Goal: Register for event/course

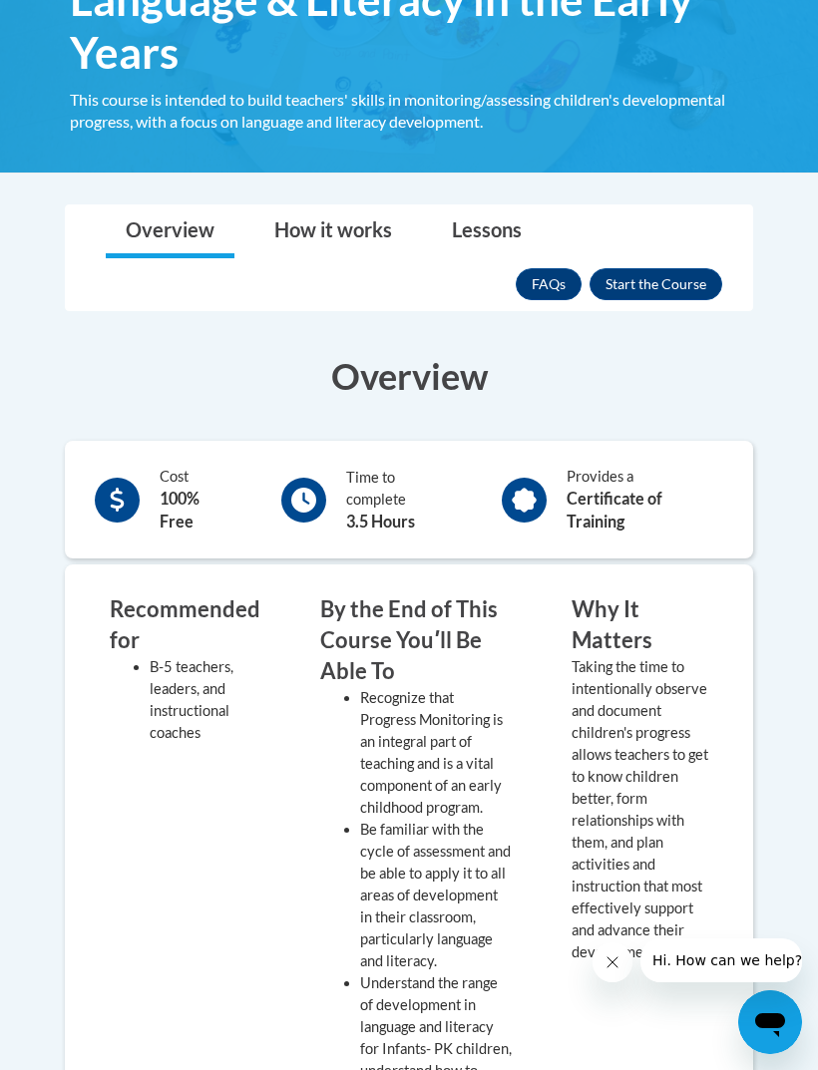
scroll to position [502, 0]
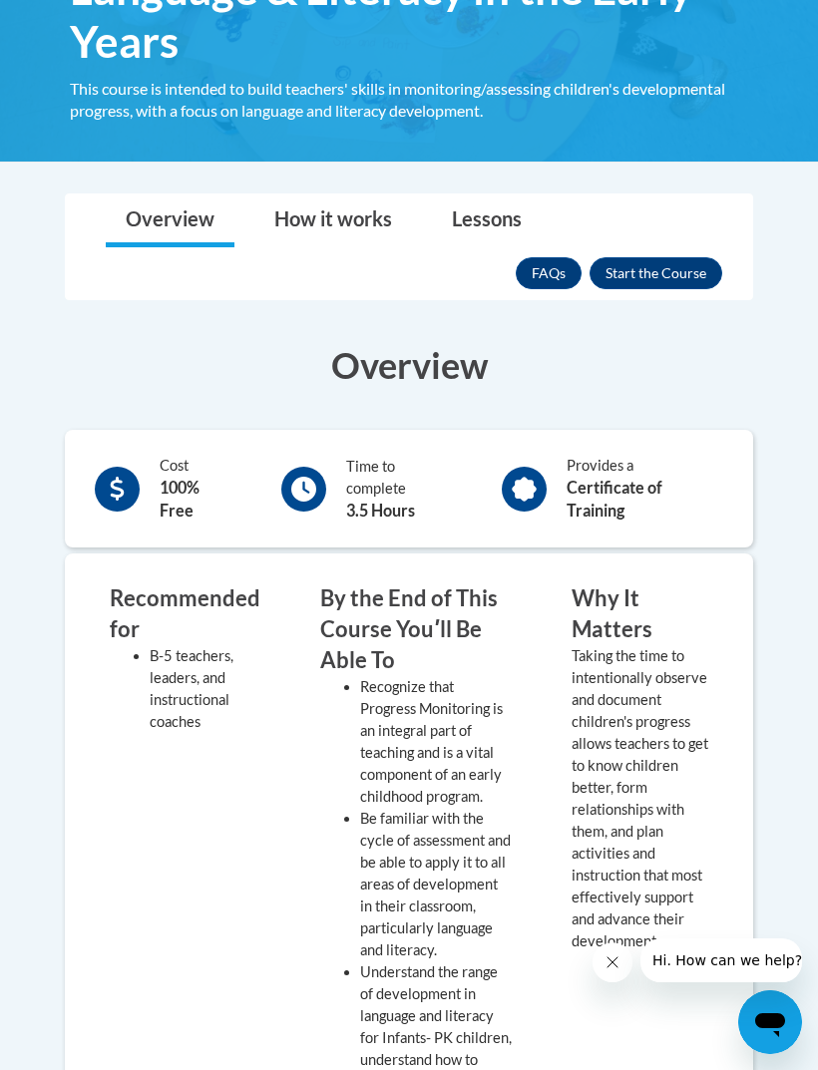
click at [616, 285] on button "Enroll" at bounding box center [656, 273] width 133 height 32
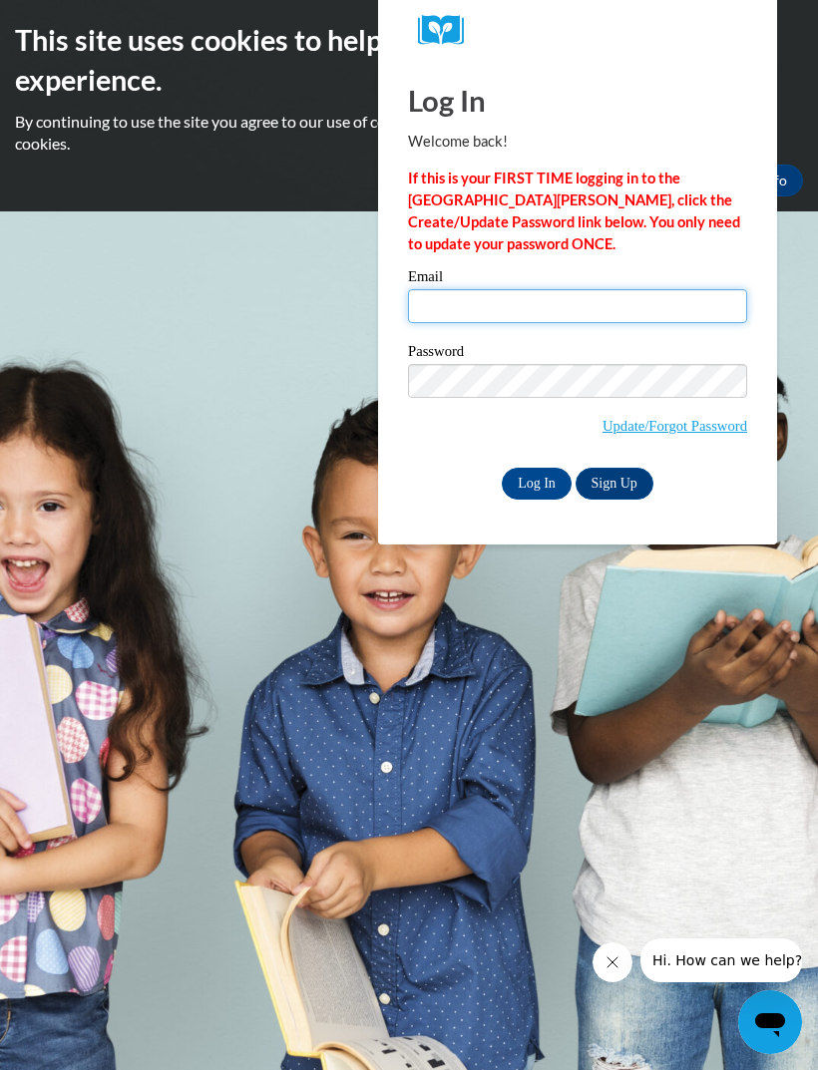
click at [427, 307] on input "Email" at bounding box center [577, 306] width 339 height 34
type input "kalayashia.henderson@icloud.com"
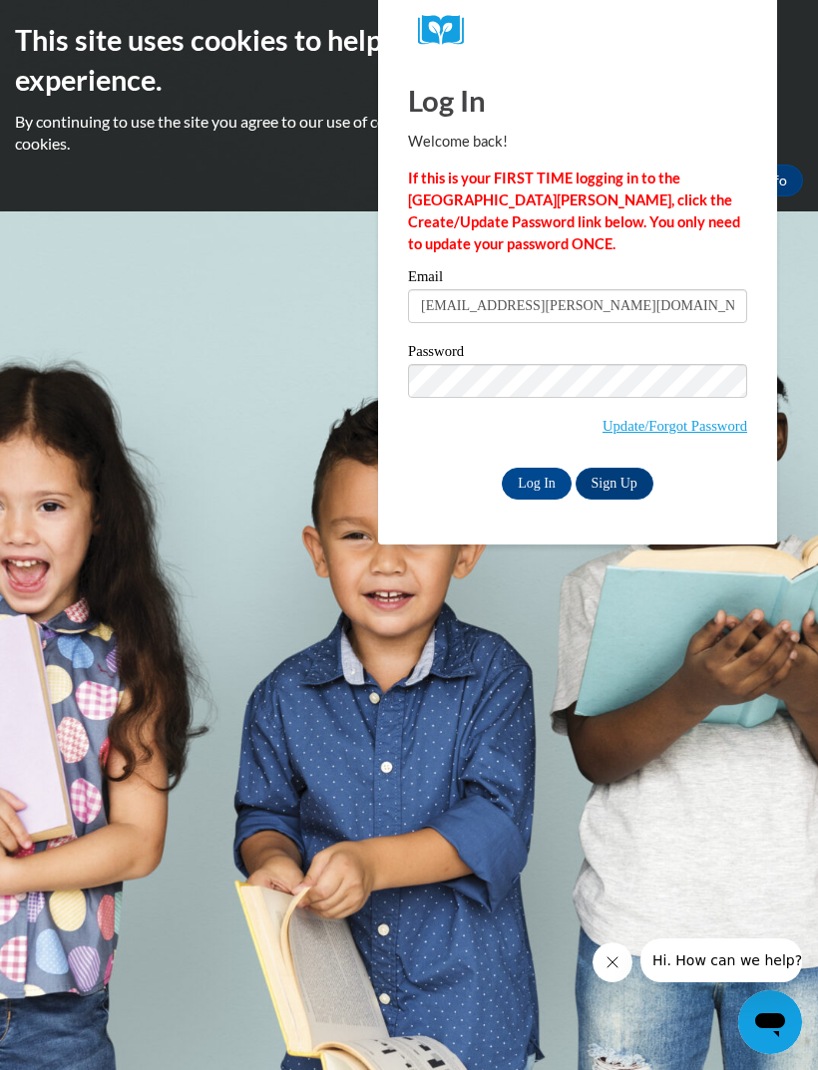
click at [553, 494] on input "Log In" at bounding box center [537, 484] width 70 height 32
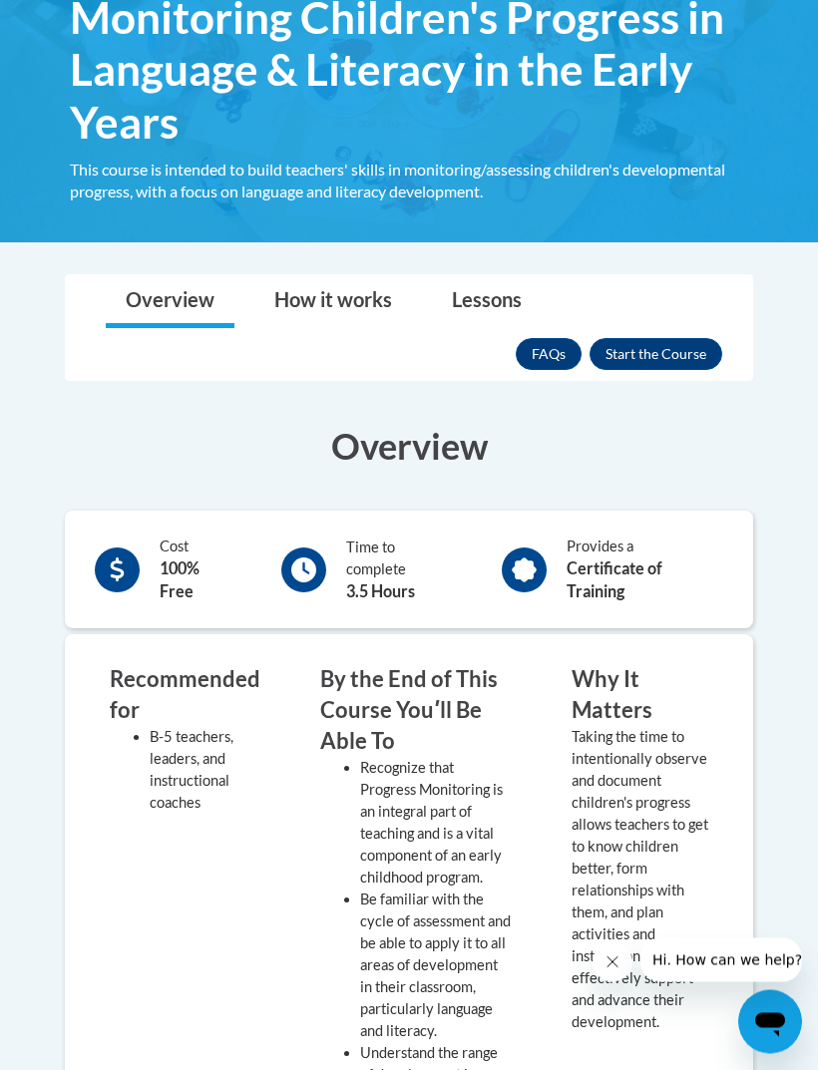
click at [706, 357] on button "Enroll" at bounding box center [656, 355] width 133 height 32
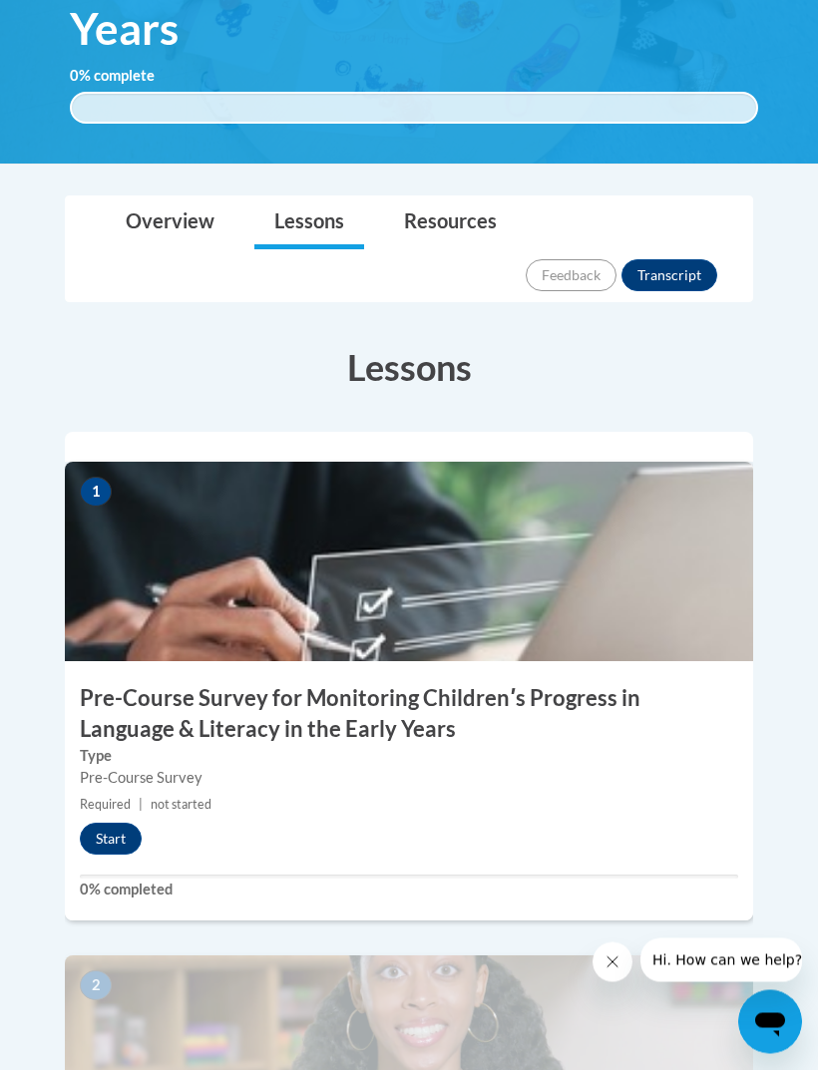
scroll to position [515, 0]
click at [99, 823] on button "Start" at bounding box center [111, 839] width 62 height 32
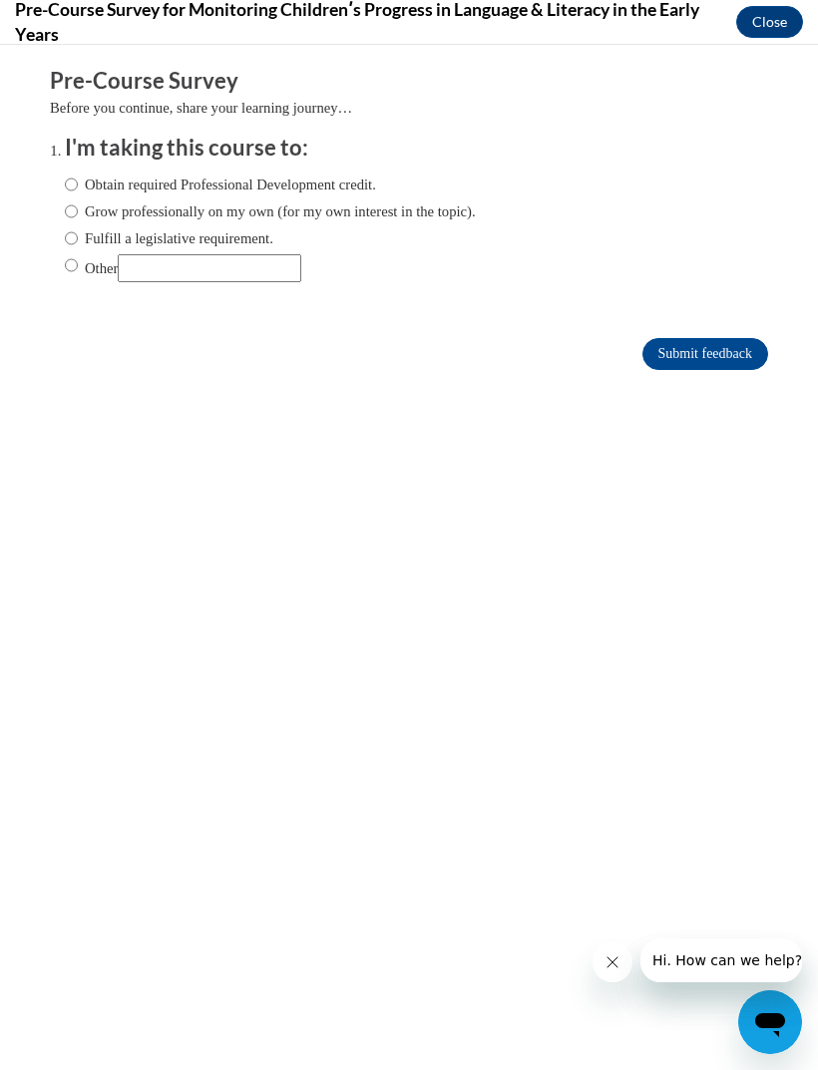
scroll to position [0, 0]
click at [87, 182] on label "Obtain required Professional Development credit." at bounding box center [220, 185] width 311 height 22
click at [78, 182] on input "Obtain required Professional Development credit." at bounding box center [71, 185] width 13 height 22
radio input "true"
click at [78, 213] on input "Grow professionally on my own (for my own interest in the topic)." at bounding box center [71, 212] width 13 height 22
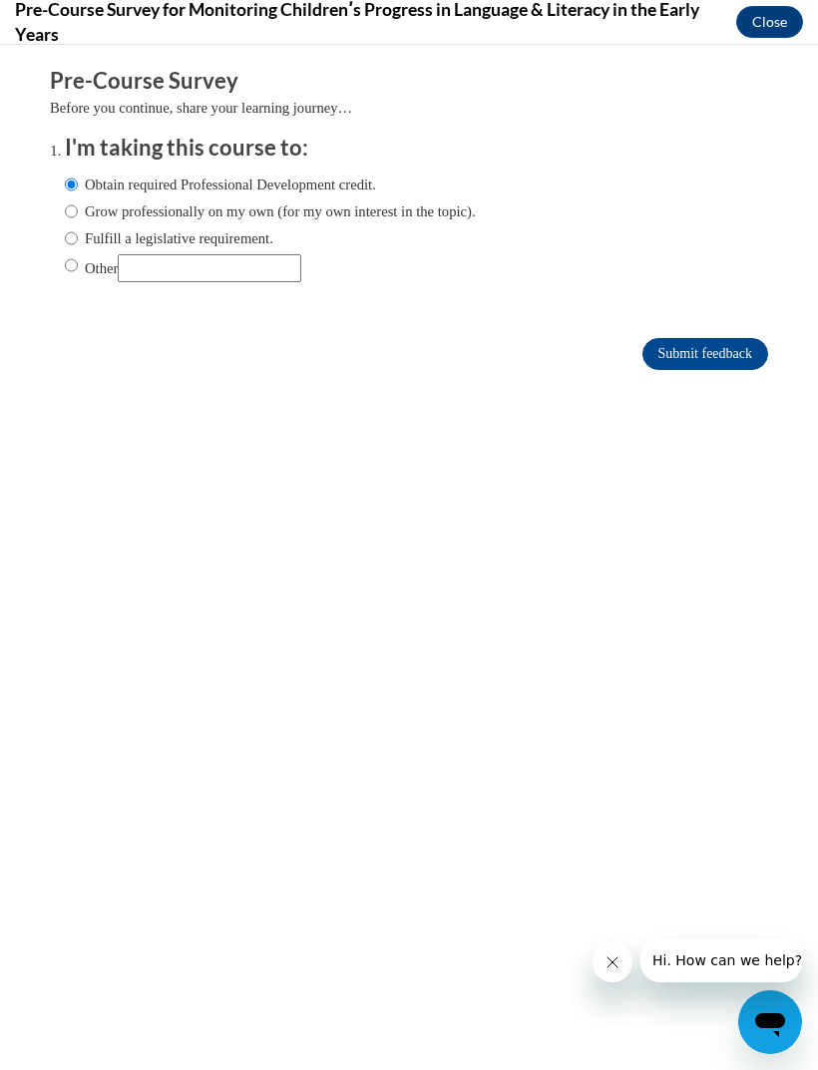
radio input "true"
click at [71, 187] on input "Obtain required Professional Development credit." at bounding box center [71, 185] width 13 height 22
radio input "true"
click at [729, 361] on input "Submit feedback" at bounding box center [705, 354] width 126 height 32
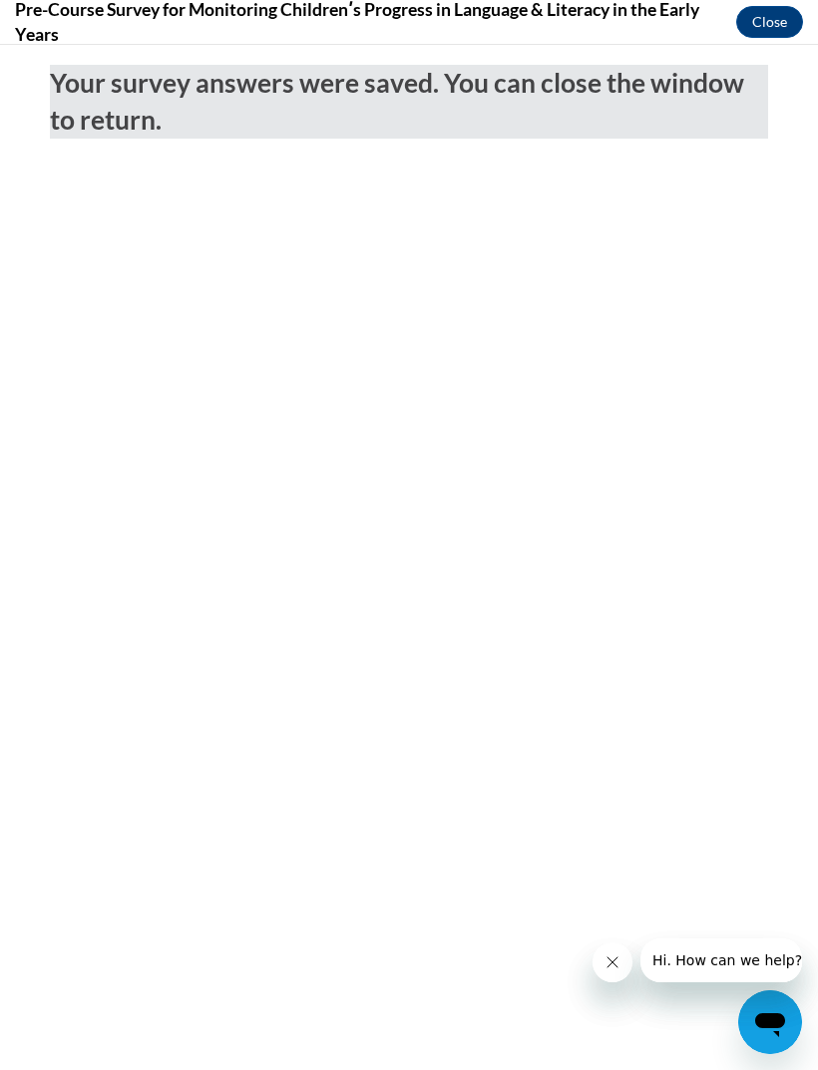
click at [758, 27] on button "Close" at bounding box center [769, 22] width 67 height 32
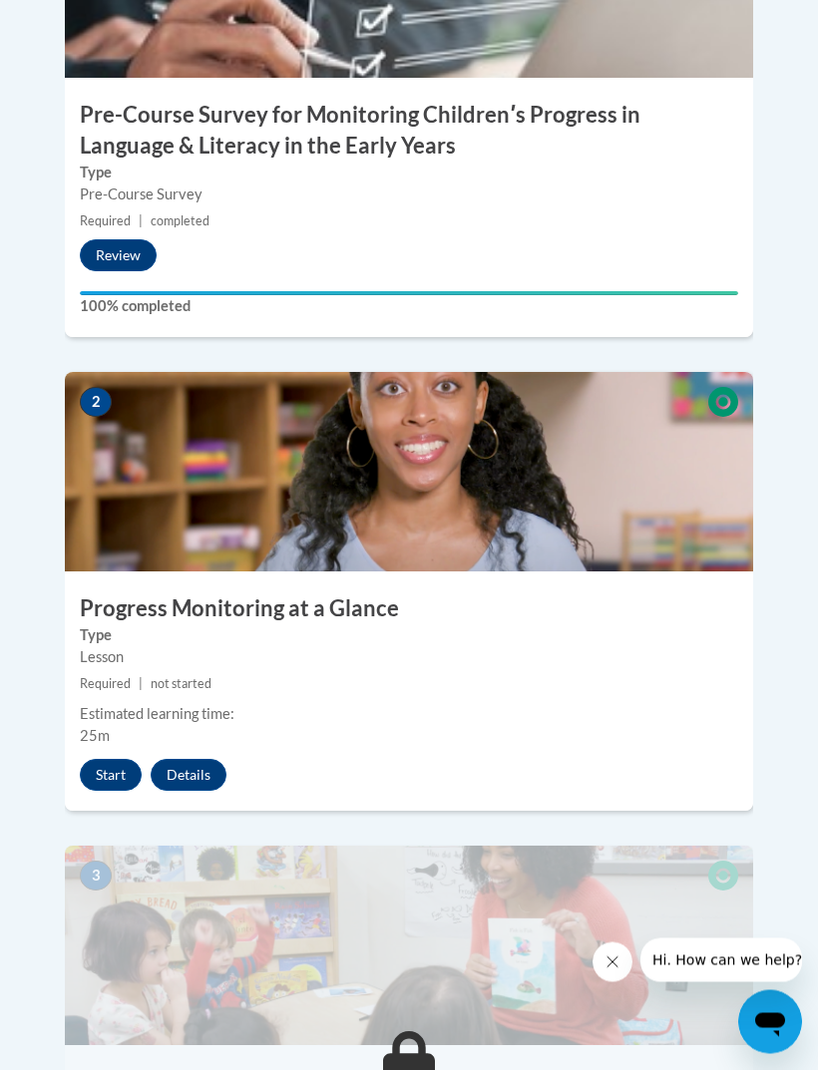
scroll to position [1098, 0]
click at [98, 759] on button "Start" at bounding box center [111, 775] width 62 height 32
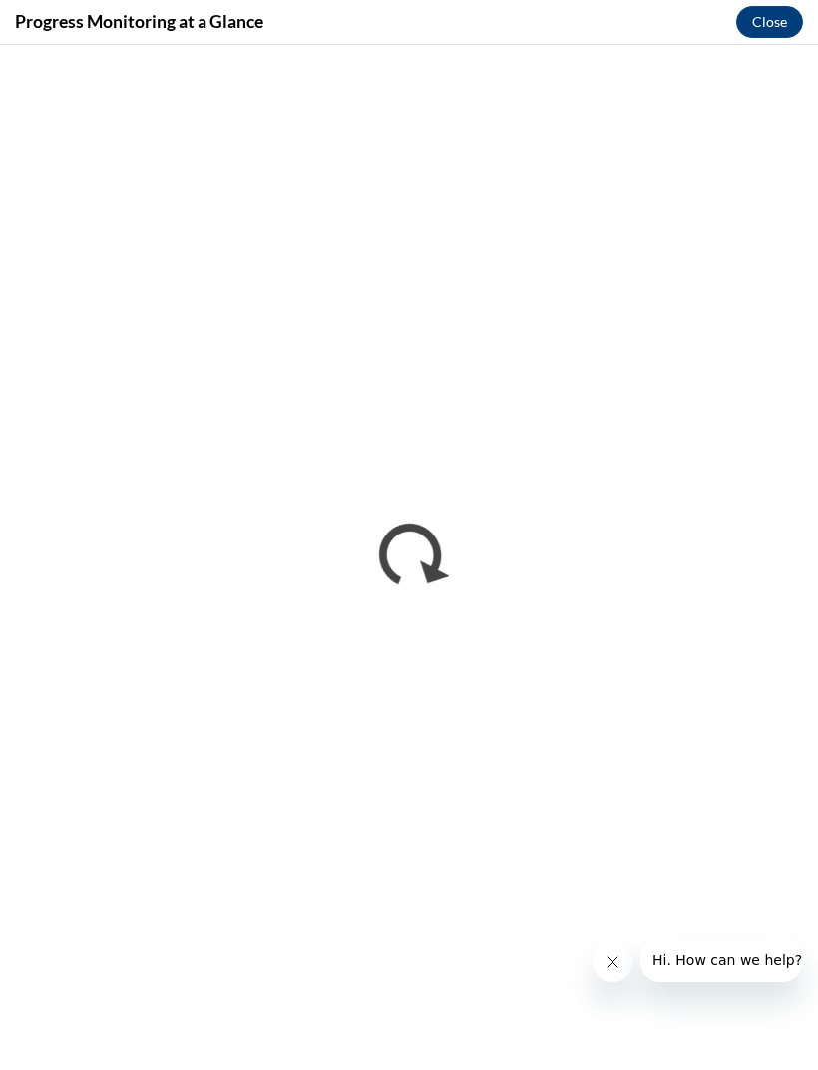
scroll to position [1097, 0]
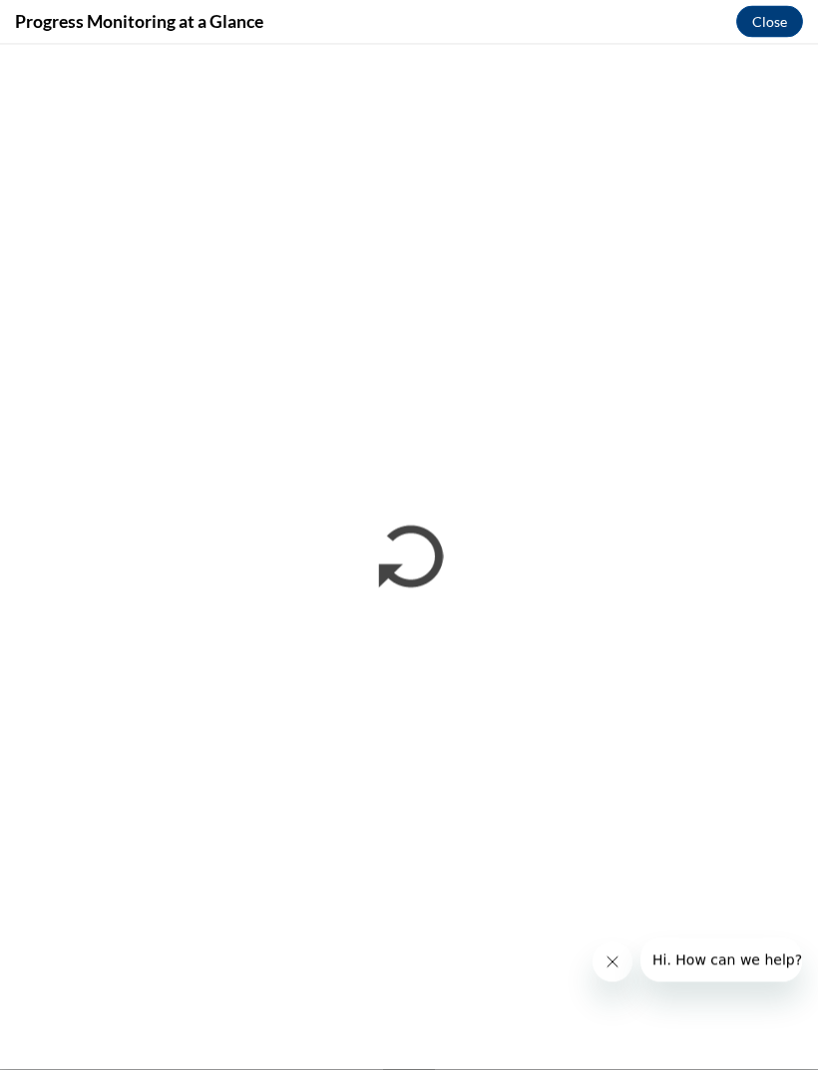
click at [607, 962] on icon "Close message from company" at bounding box center [613, 962] width 16 height 16
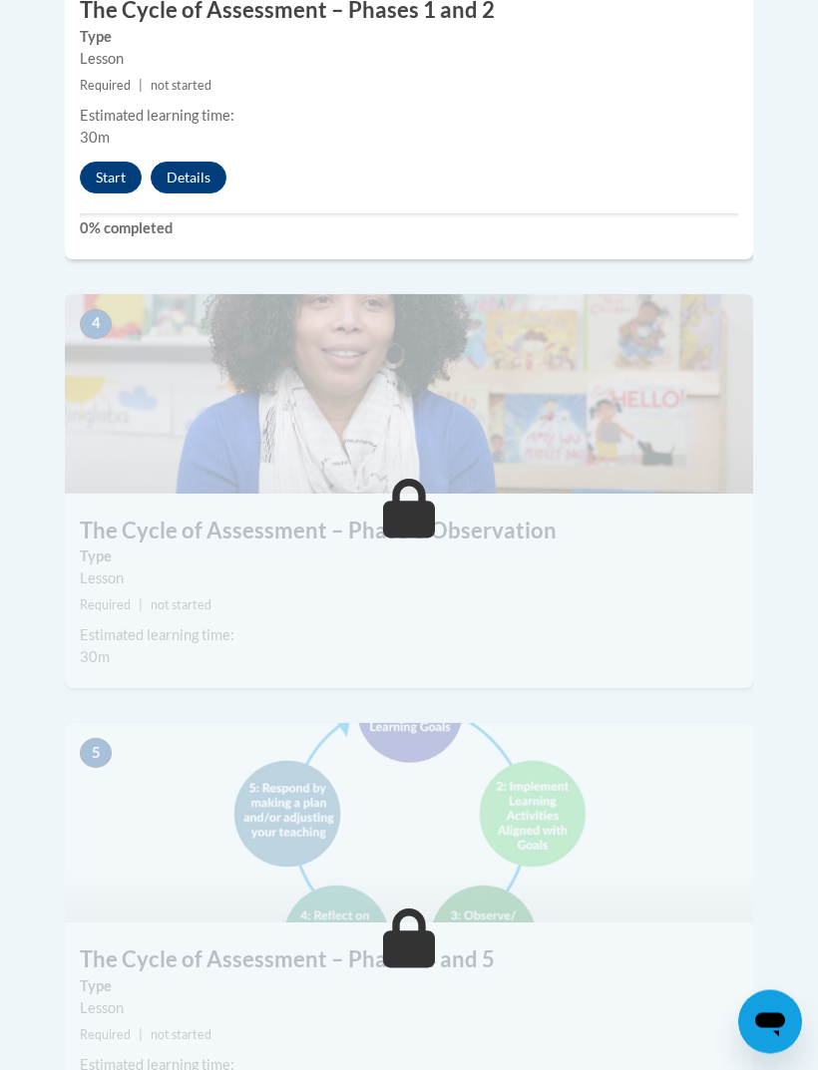
scroll to position [2226, 0]
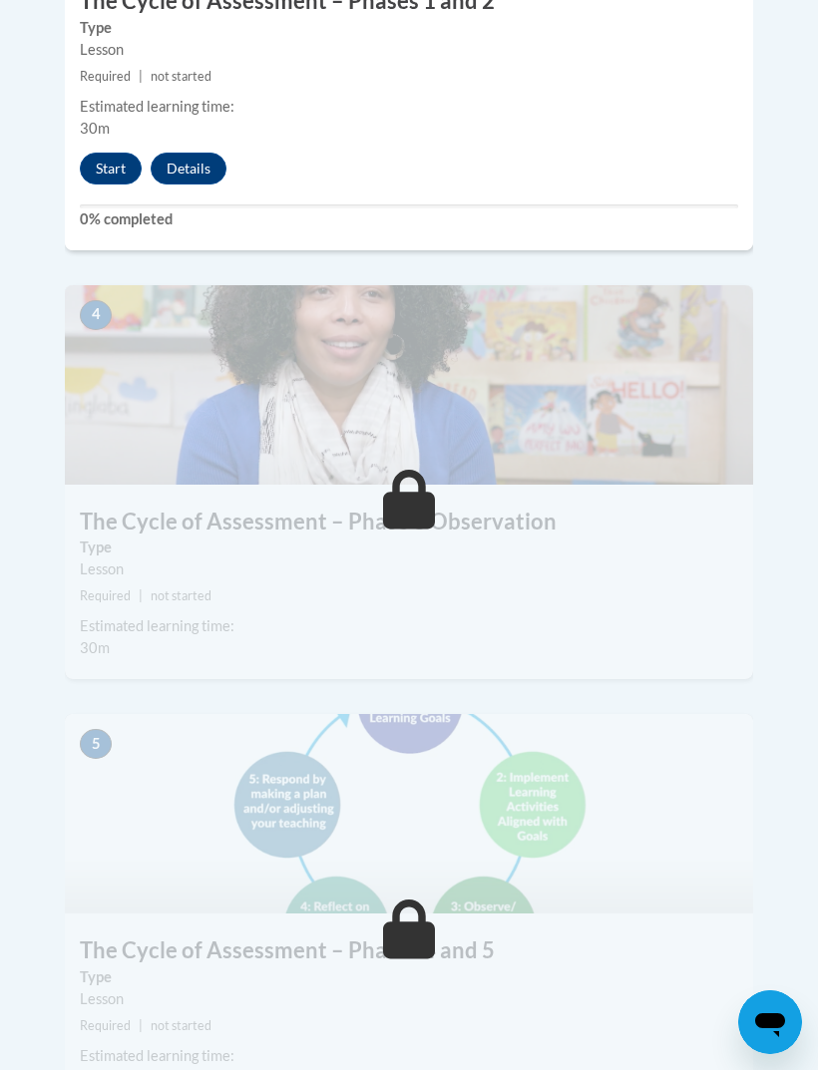
click at [116, 153] on button "Start" at bounding box center [111, 169] width 62 height 32
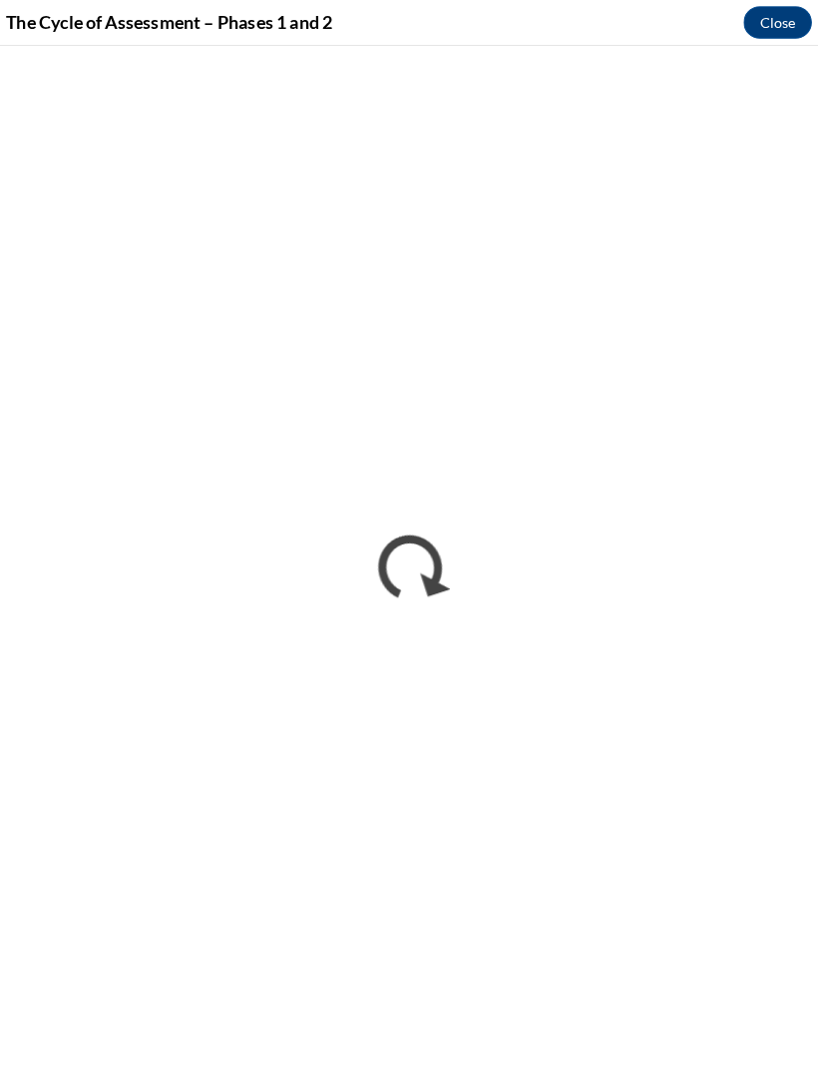
scroll to position [2273, 0]
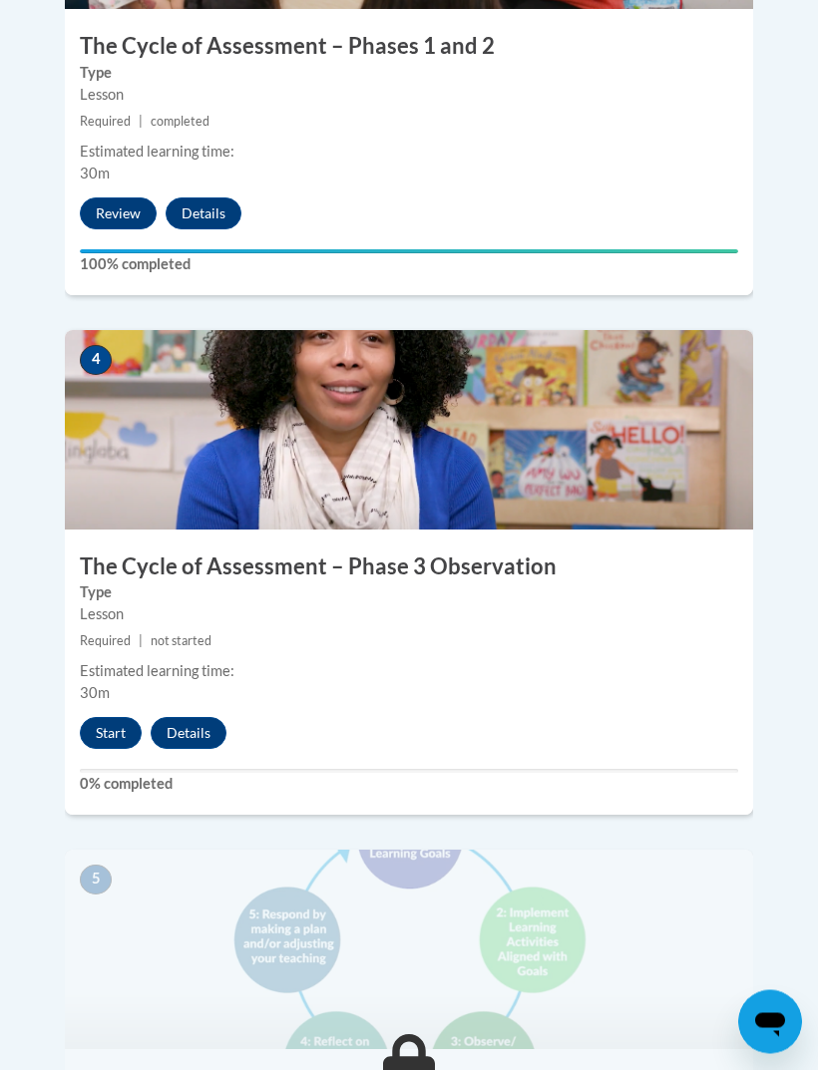
scroll to position [2181, 0]
click at [118, 717] on button "Start" at bounding box center [111, 733] width 62 height 32
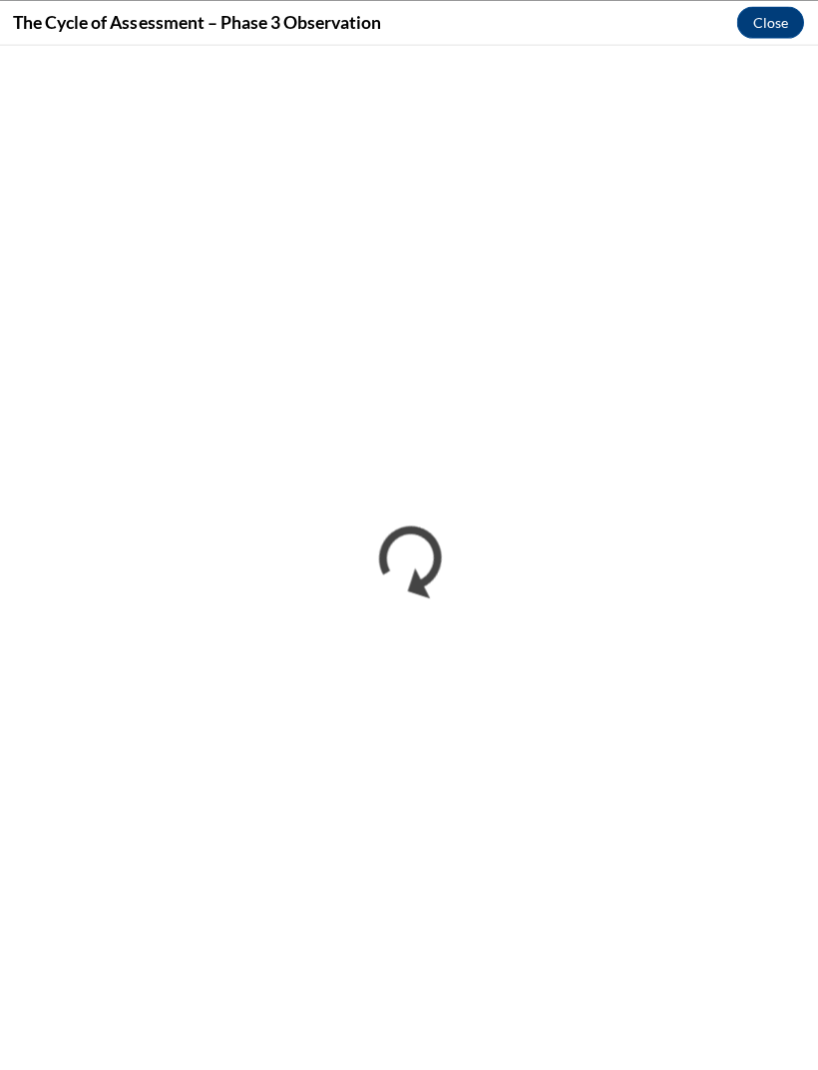
scroll to position [3352, 0]
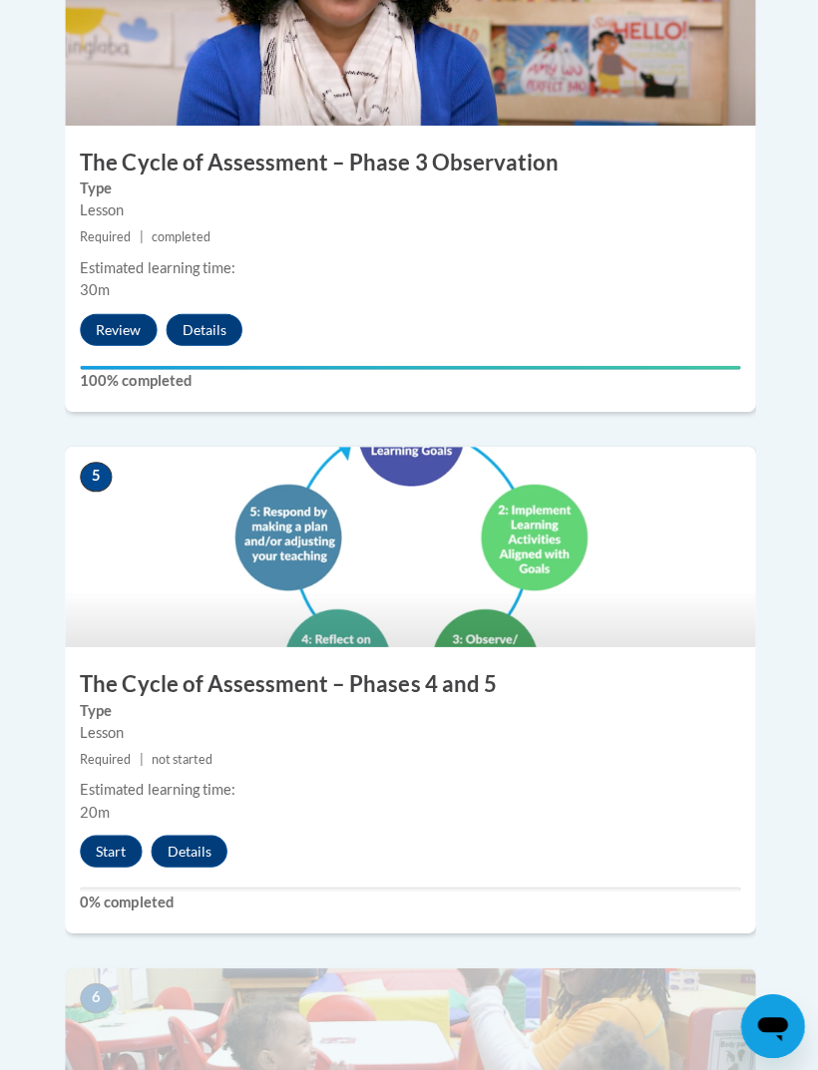
scroll to position [2577, 0]
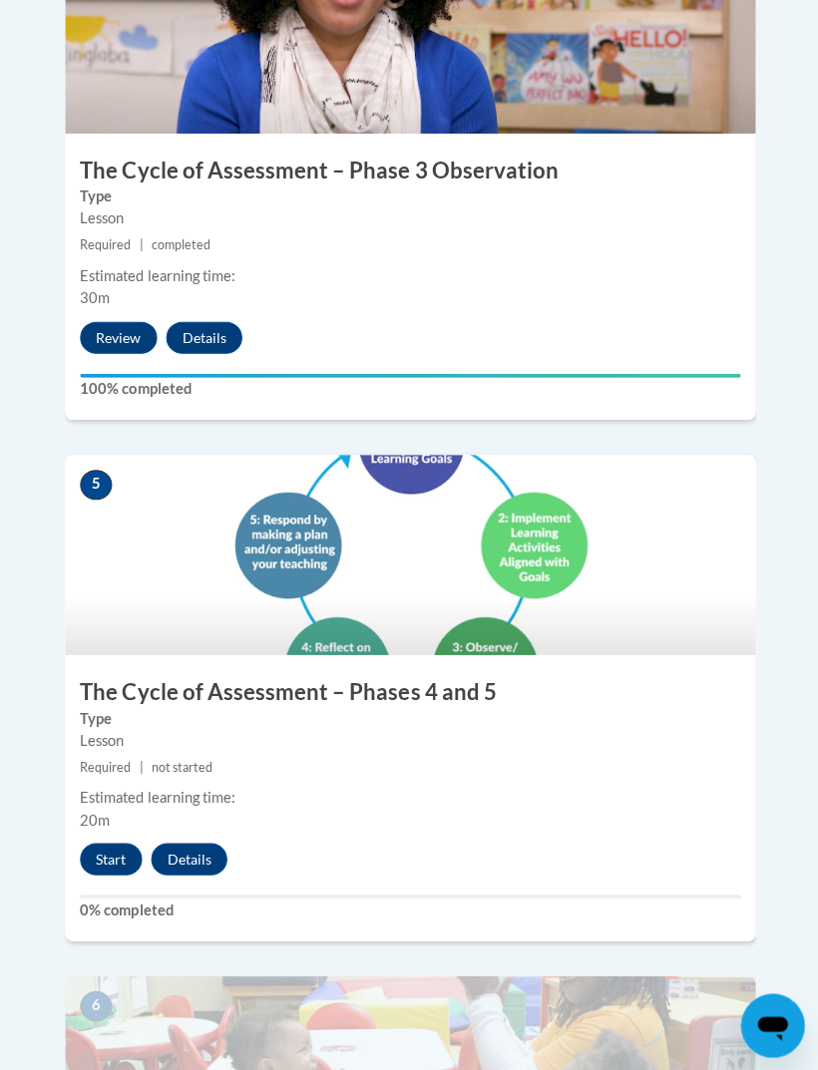
click at [106, 841] on button "Start" at bounding box center [111, 857] width 62 height 32
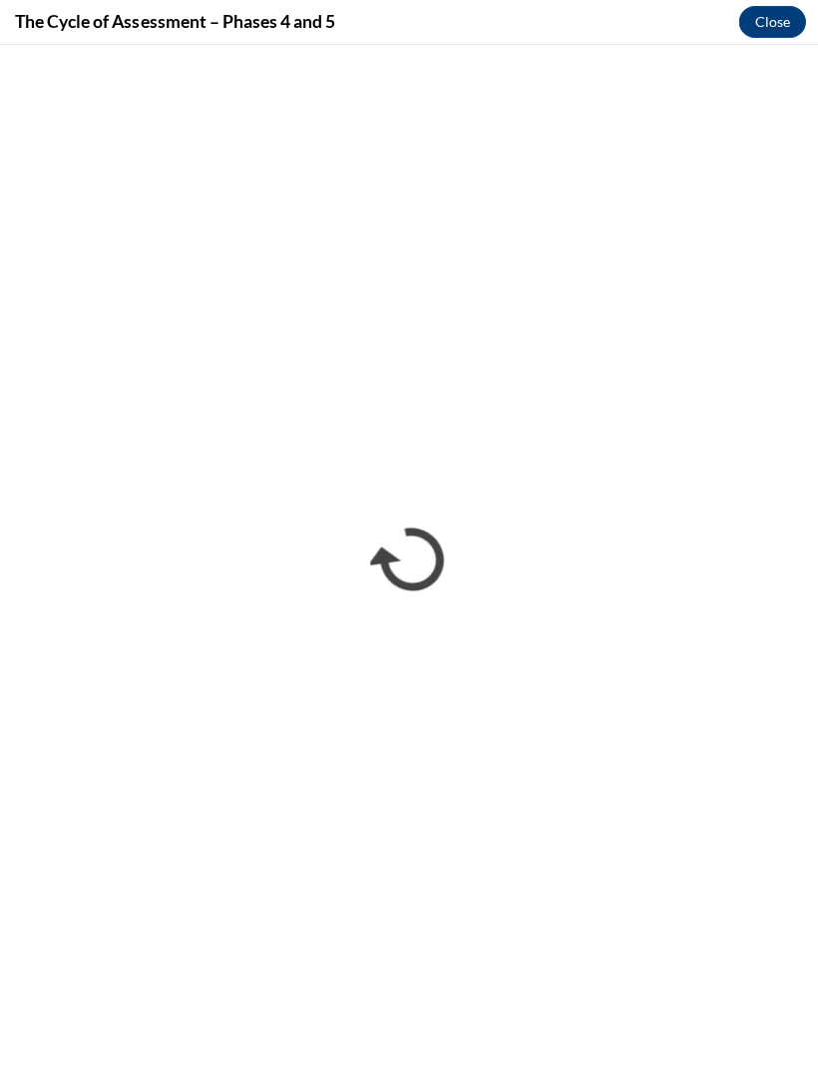
scroll to position [0, 0]
